Goal: Find contact information: Find contact information

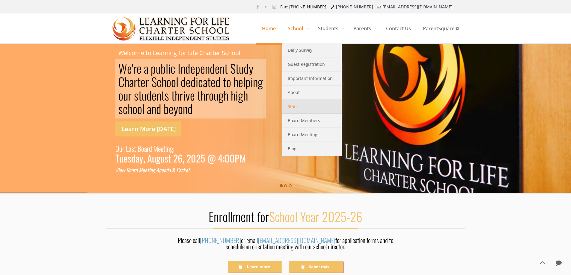
click at [297, 106] on link "Staff" at bounding box center [312, 107] width 60 height 14
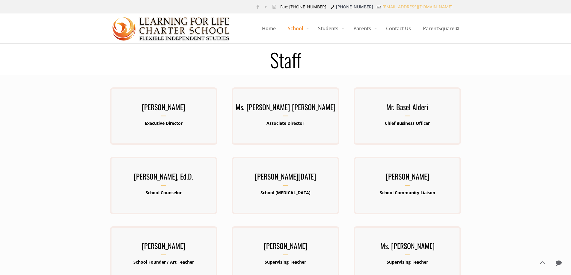
click at [435, 8] on link "[EMAIL_ADDRESS][DOMAIN_NAME]" at bounding box center [418, 7] width 70 height 6
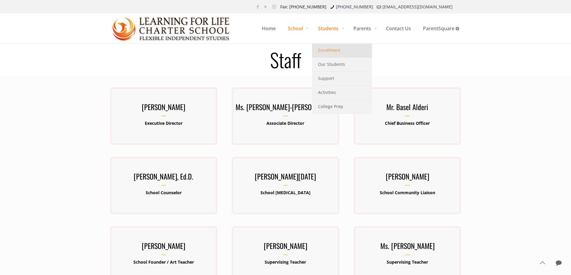
click at [323, 52] on span "Enrollment" at bounding box center [329, 50] width 22 height 8
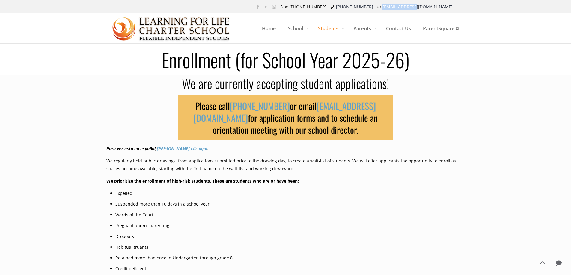
drag, startPoint x: 458, startPoint y: 7, endPoint x: 425, endPoint y: 8, distance: 33.0
click at [425, 8] on ul "Fax: [PHONE_NUMBER] [PHONE_NUMBER] [EMAIL_ADDRESS][DOMAIN_NAME]" at bounding box center [368, 6] width 182 height 13
copy link "[EMAIL_ADDRESS][DOMAIN_NAME]"
